Goal: Task Accomplishment & Management: Use online tool/utility

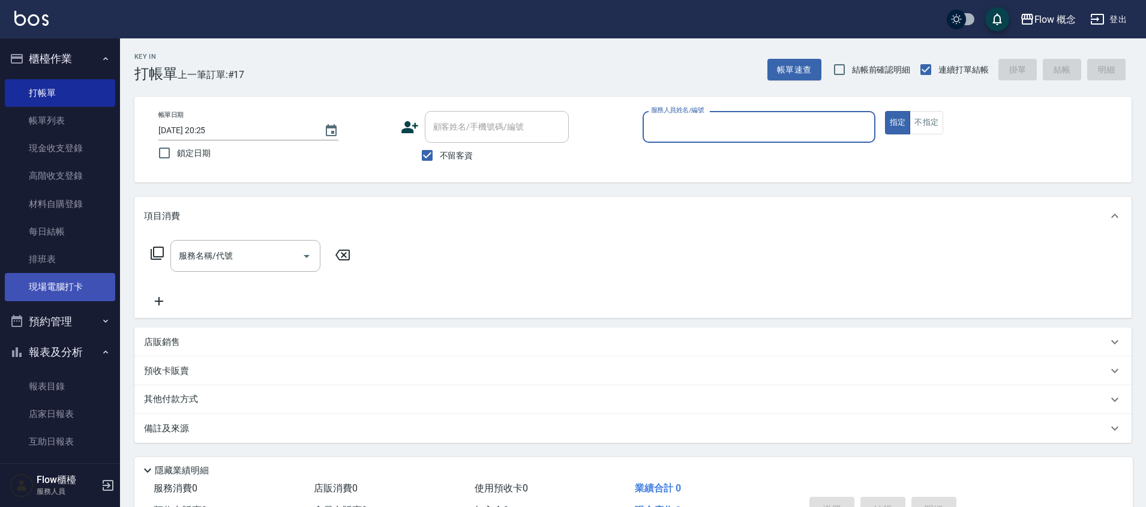
click at [85, 283] on link "現場電腦打卡" at bounding box center [60, 287] width 110 height 28
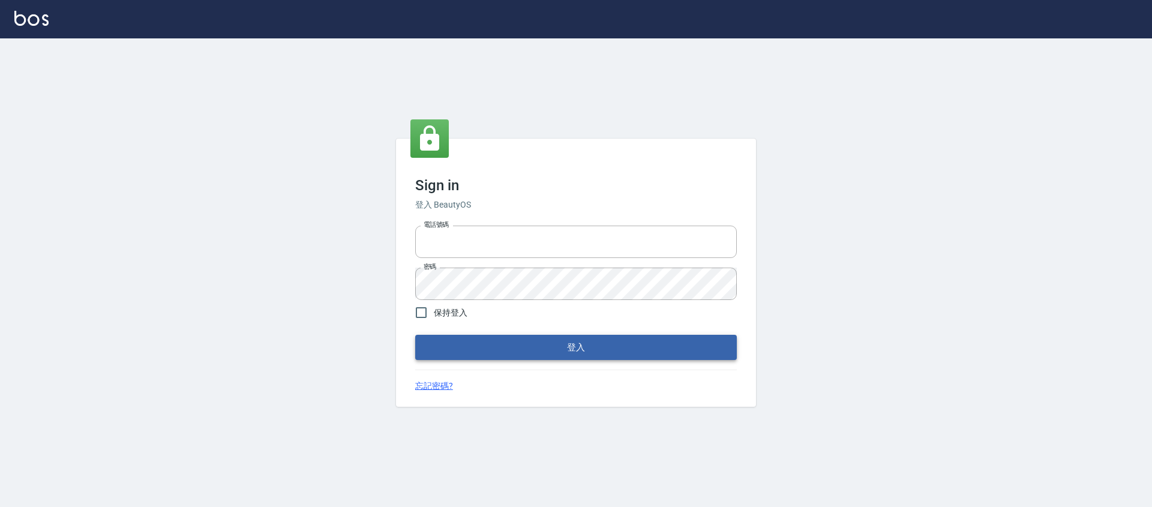
type input "25170116"
click at [510, 343] on button "登入" at bounding box center [576, 347] width 322 height 25
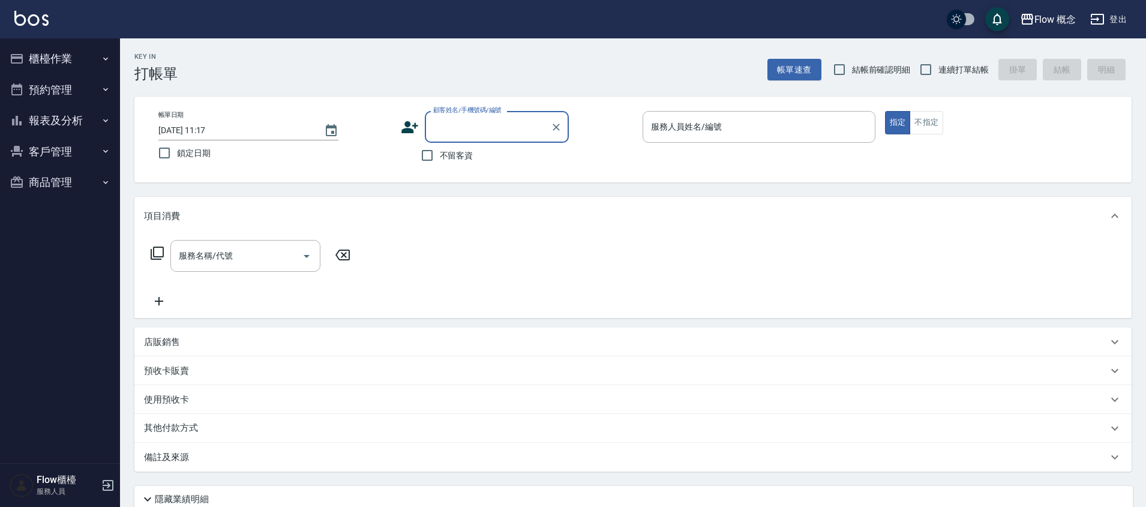
click at [61, 59] on button "櫃檯作業" at bounding box center [60, 58] width 110 height 31
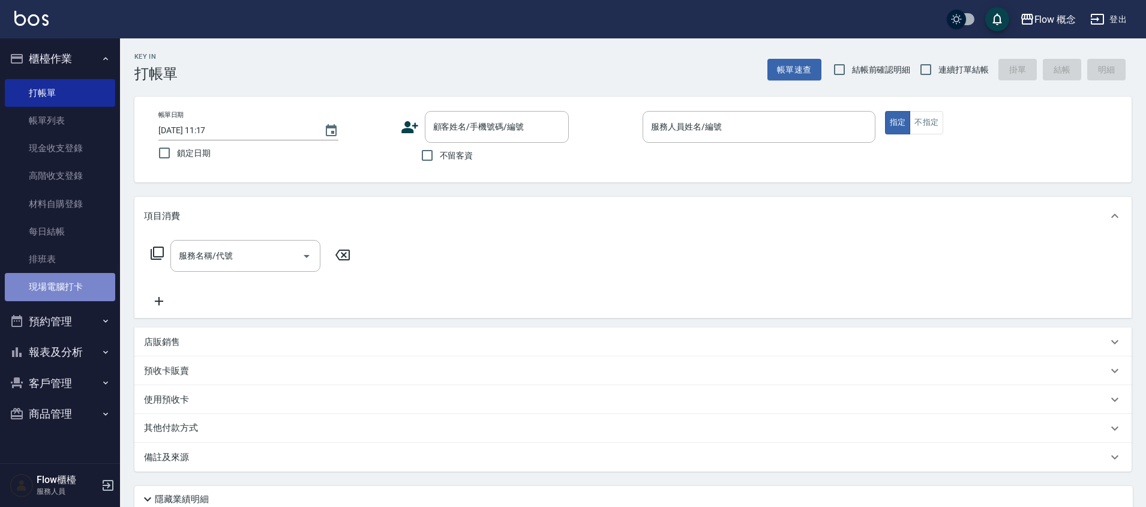
click at [70, 291] on link "現場電腦打卡" at bounding box center [60, 287] width 110 height 28
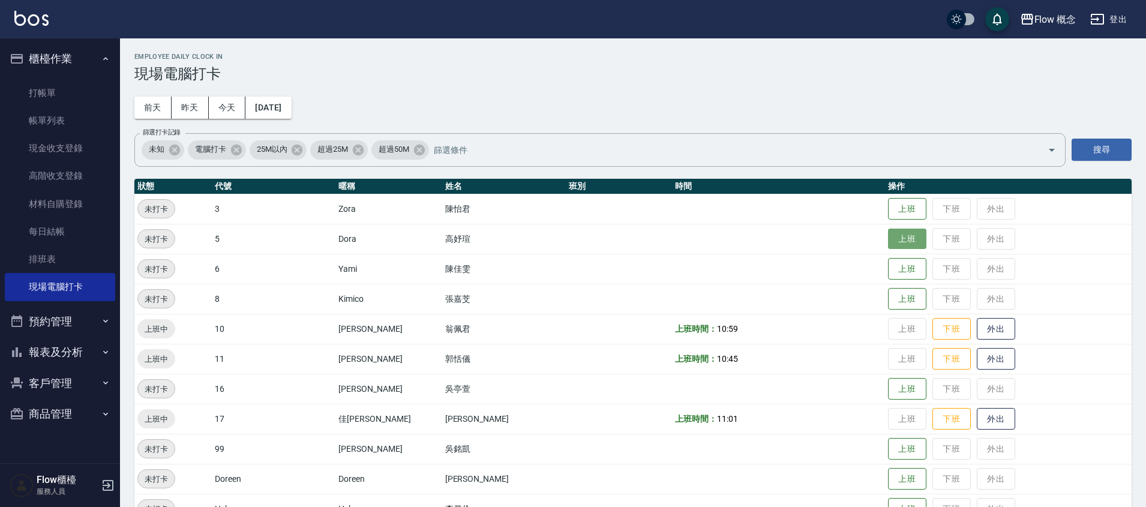
click at [888, 241] on button "上班" at bounding box center [907, 239] width 38 height 21
